Goal: Task Accomplishment & Management: Use online tool/utility

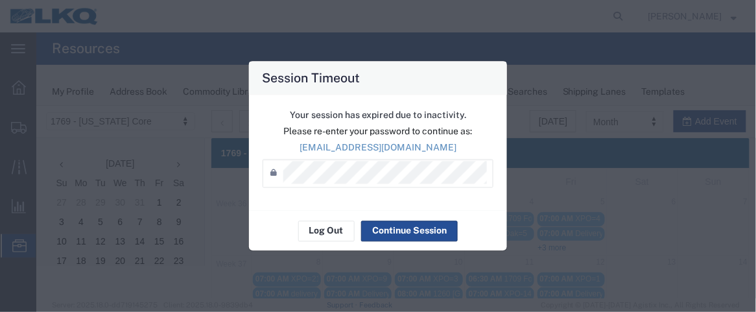
scroll to position [163, 0]
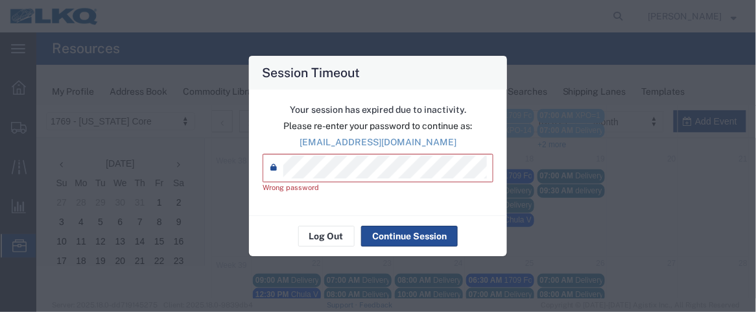
click at [207, 174] on div "Session Timeout Your session has expired due to inactivity. Please re-enter you…" at bounding box center [378, 156] width 756 height 312
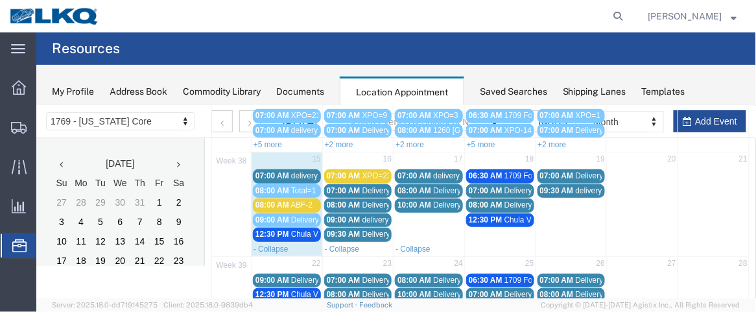
drag, startPoint x: 283, startPoint y: 200, endPoint x: 255, endPoint y: 212, distance: 30.5
click at [255, 215] on span "09:00 AM" at bounding box center [272, 219] width 34 height 9
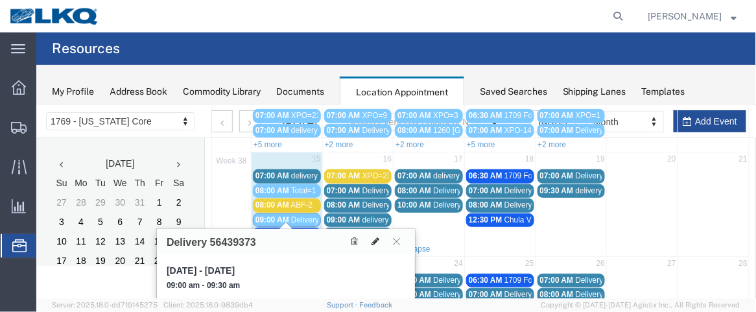
click at [375, 238] on icon at bounding box center [375, 240] width 8 height 9
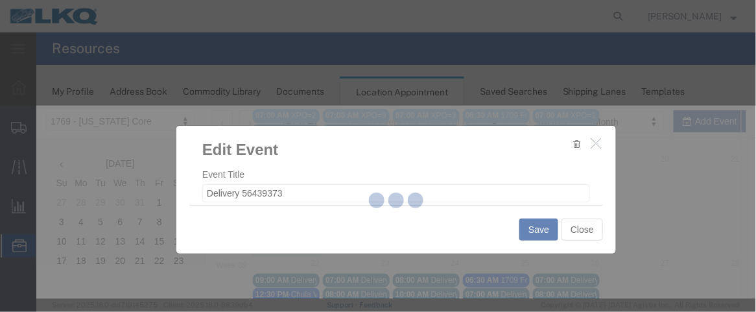
select select
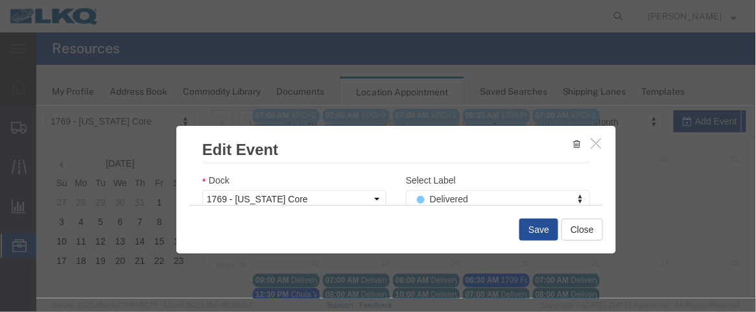
scroll to position [181, 0]
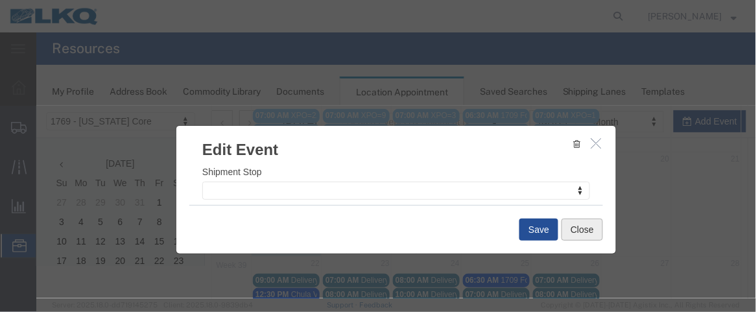
click at [580, 233] on button "Close" at bounding box center [581, 229] width 41 height 22
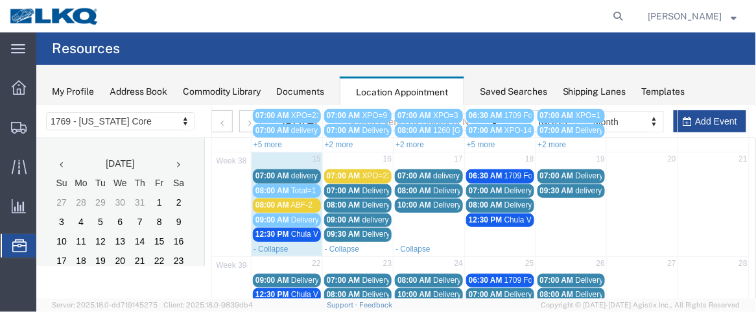
click at [288, 170] on div "07:00 AM delivery 56761649" at bounding box center [286, 175] width 63 height 10
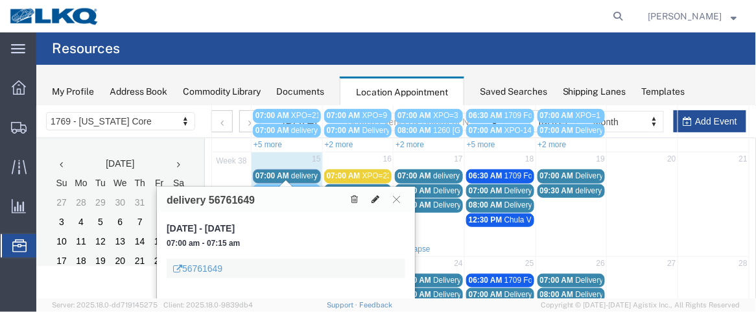
click at [377, 197] on icon at bounding box center [375, 198] width 8 height 9
select select "100"
select select "1"
select select
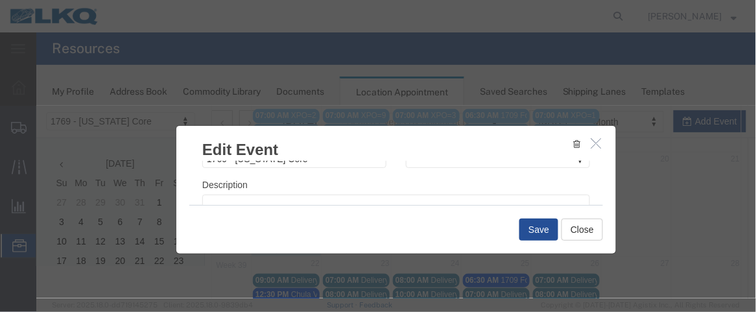
scroll to position [240, 0]
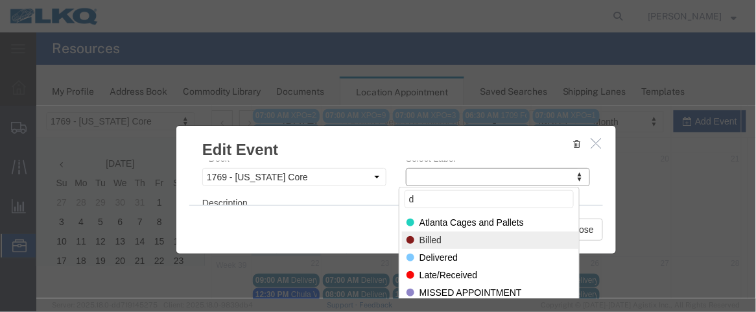
type input "d"
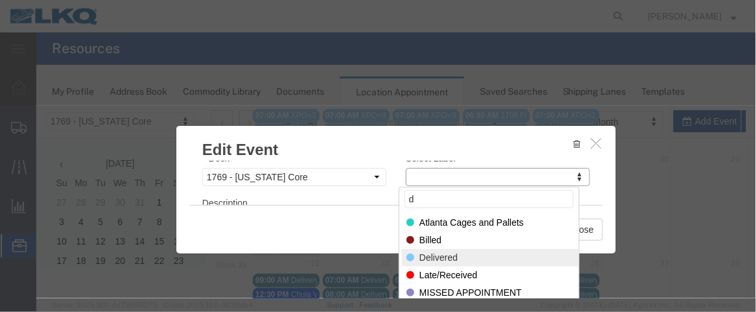
select select "40"
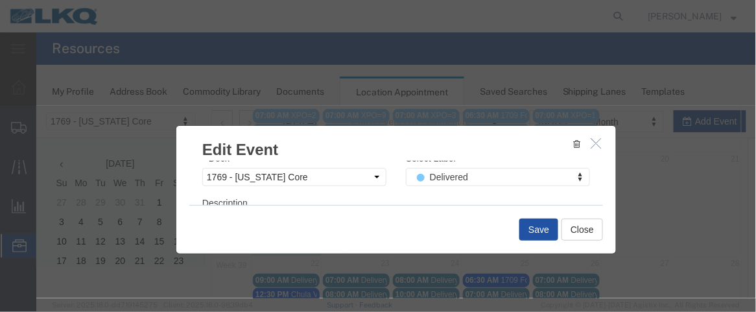
click at [519, 226] on button "Save" at bounding box center [538, 229] width 39 height 22
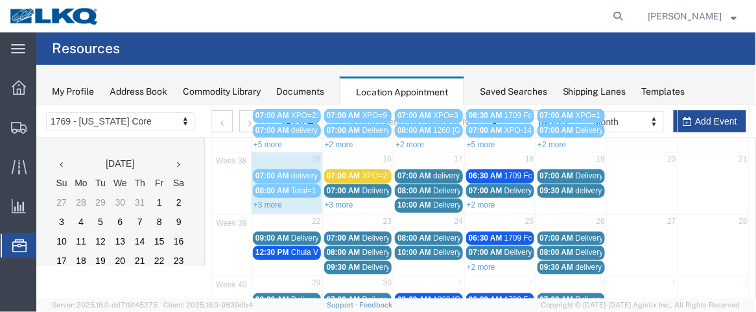
scroll to position [128, 0]
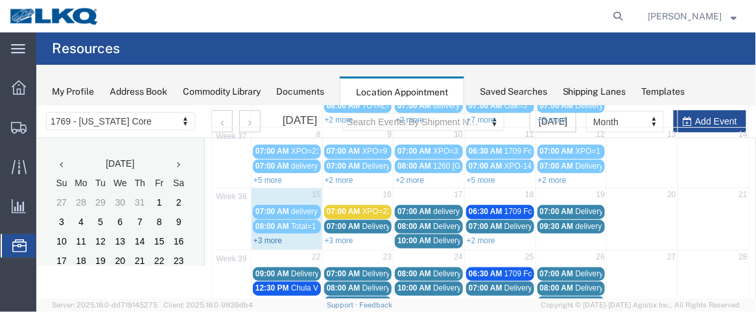
click at [271, 235] on link "+3 more" at bounding box center [267, 239] width 29 height 9
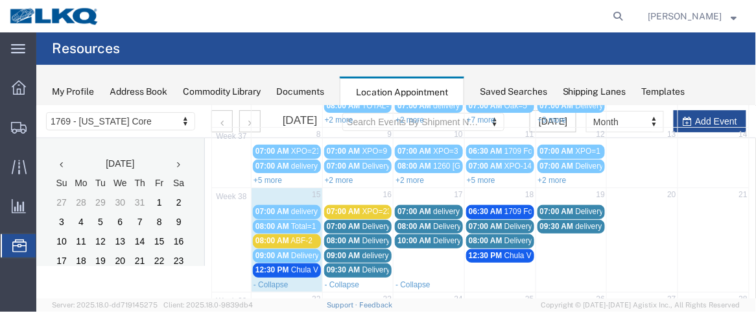
click at [279, 235] on span "08:00 AM" at bounding box center [272, 239] width 34 height 9
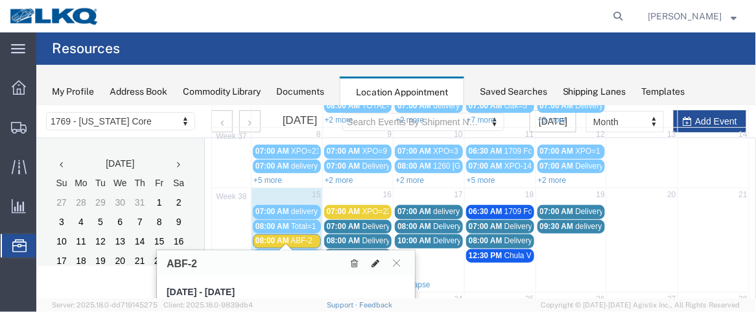
click at [370, 262] on button at bounding box center [375, 262] width 18 height 14
select select "1"
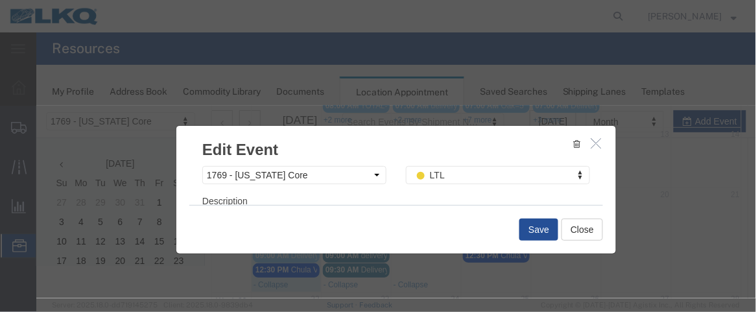
scroll to position [253, 0]
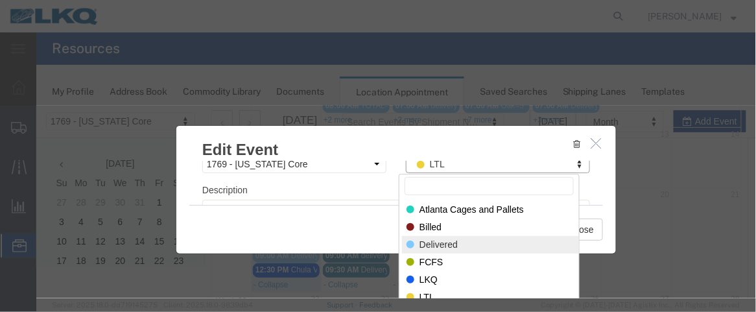
select select "40"
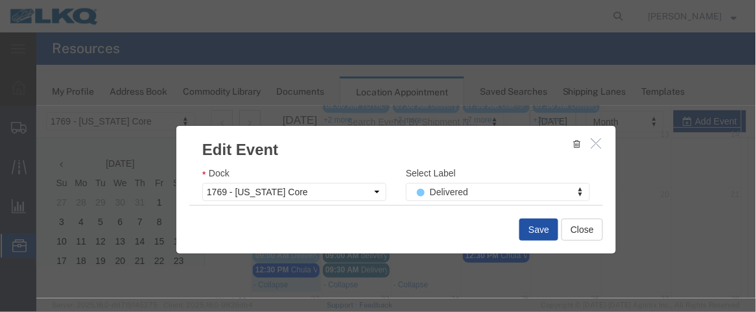
click at [544, 228] on button "Save" at bounding box center [538, 229] width 39 height 22
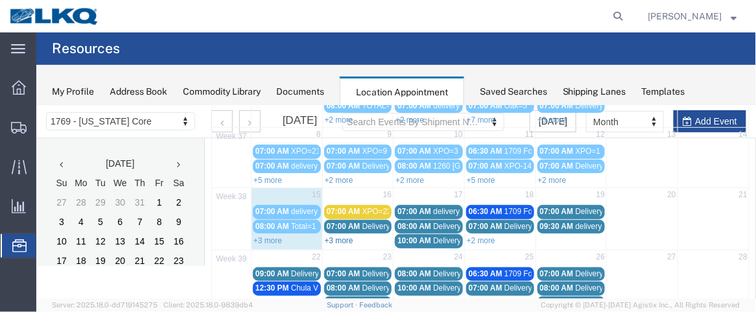
click at [334, 236] on link "+3 more" at bounding box center [338, 239] width 29 height 9
